Goal: Find specific page/section: Find specific page/section

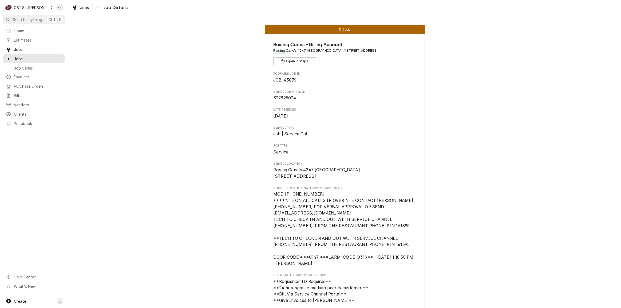
scroll to position [863, 0]
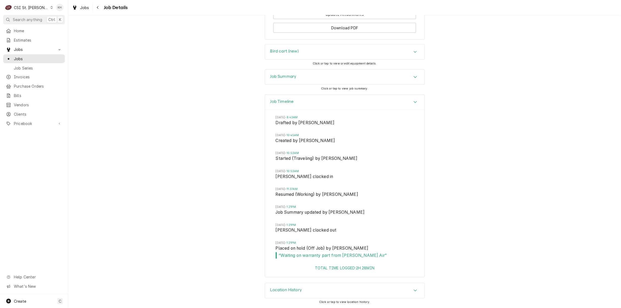
click at [28, 17] on span "Search anything" at bounding box center [27, 20] width 29 height 6
click at [31, 17] on body "C CSI St. Louis KH Search anything Ctrl K Home Estimates Jobs Jobs Job Series I…" at bounding box center [310, 154] width 621 height 308
click at [34, 9] on div "CSI St. Louis" at bounding box center [31, 8] width 35 height 6
click at [53, 12] on div "CSI [US_STATE][GEOGRAPHIC_DATA]" at bounding box center [82, 11] width 70 height 6
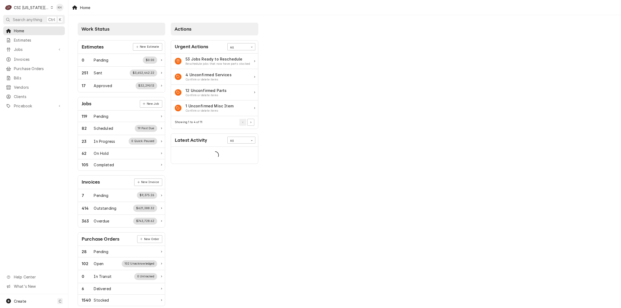
drag, startPoint x: 34, startPoint y: 19, endPoint x: 47, endPoint y: 21, distance: 13.0
click at [34, 19] on span "Search anything" at bounding box center [27, 20] width 29 height 6
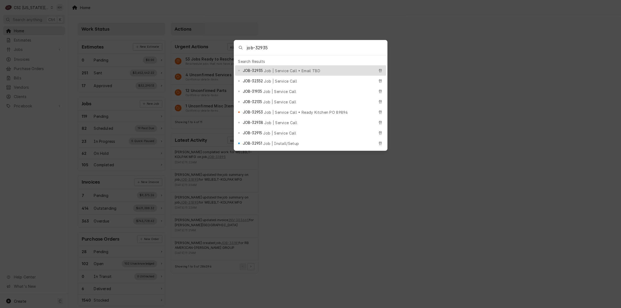
type input "job-32935"
click at [281, 70] on span "Job | Service Call • Email TBD" at bounding box center [292, 71] width 56 height 6
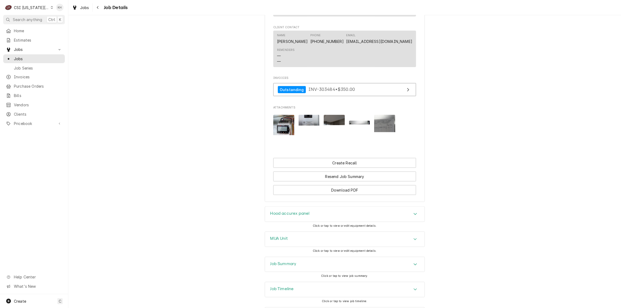
scroll to position [659, 0]
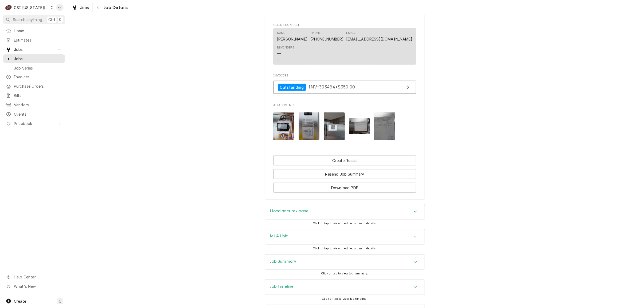
click at [285, 259] on div "Job Summary" at bounding box center [283, 262] width 26 height 6
click at [280, 284] on h3 "Job Timeline" at bounding box center [281, 286] width 23 height 5
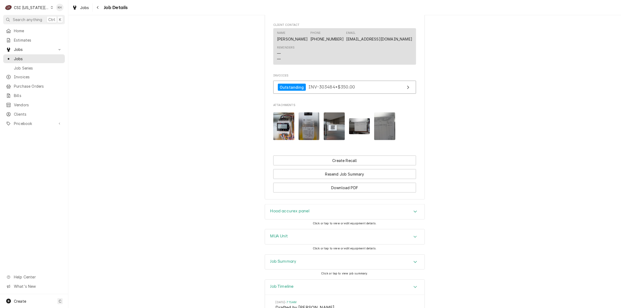
click at [280, 284] on h3 "Job Timeline" at bounding box center [281, 286] width 23 height 5
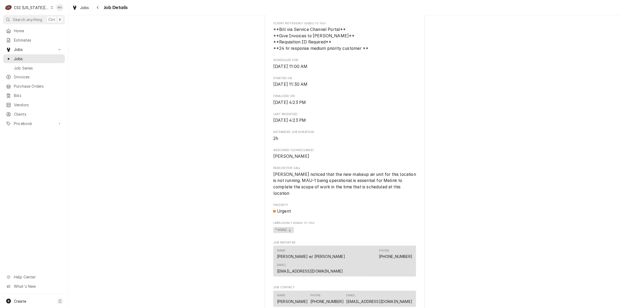
scroll to position [388, 0]
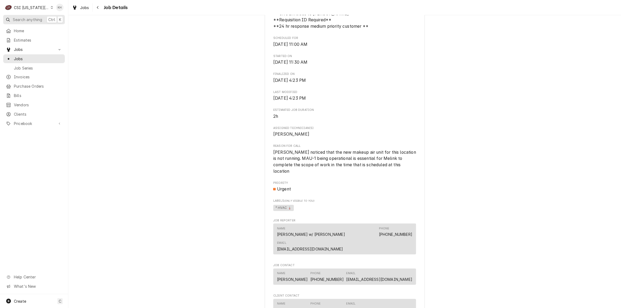
click at [31, 17] on span "Search anything" at bounding box center [27, 20] width 29 height 6
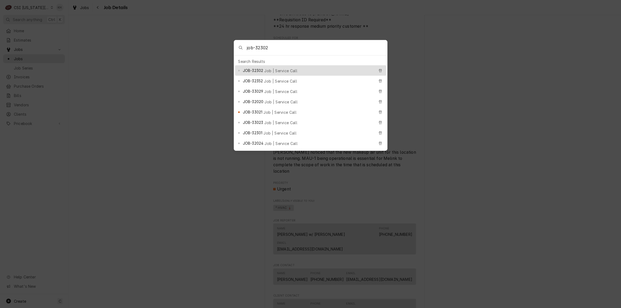
type input "job-32302"
click at [271, 65] on div "JOB-32302 Job | Service Call" at bounding box center [310, 70] width 151 height 10
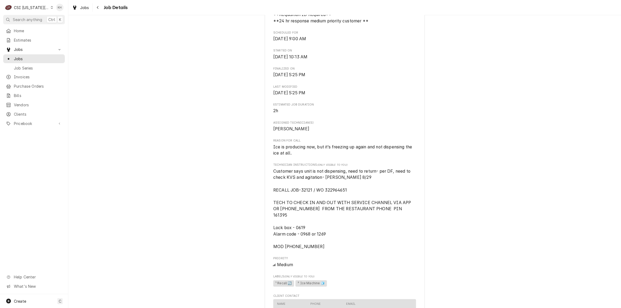
scroll to position [412, 0]
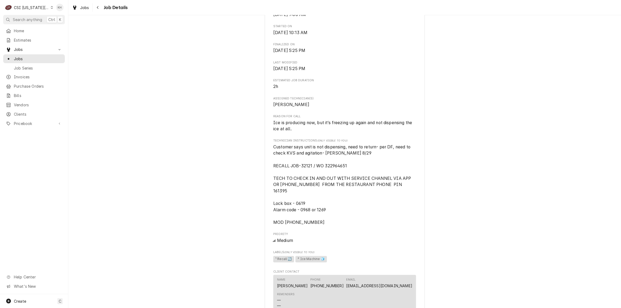
click at [331, 172] on span "Customer says unit is not dispensing, need to return- per DF, need to check KVS…" at bounding box center [342, 185] width 139 height 81
copy span "322964651"
